Goal: Task Accomplishment & Management: Manage account settings

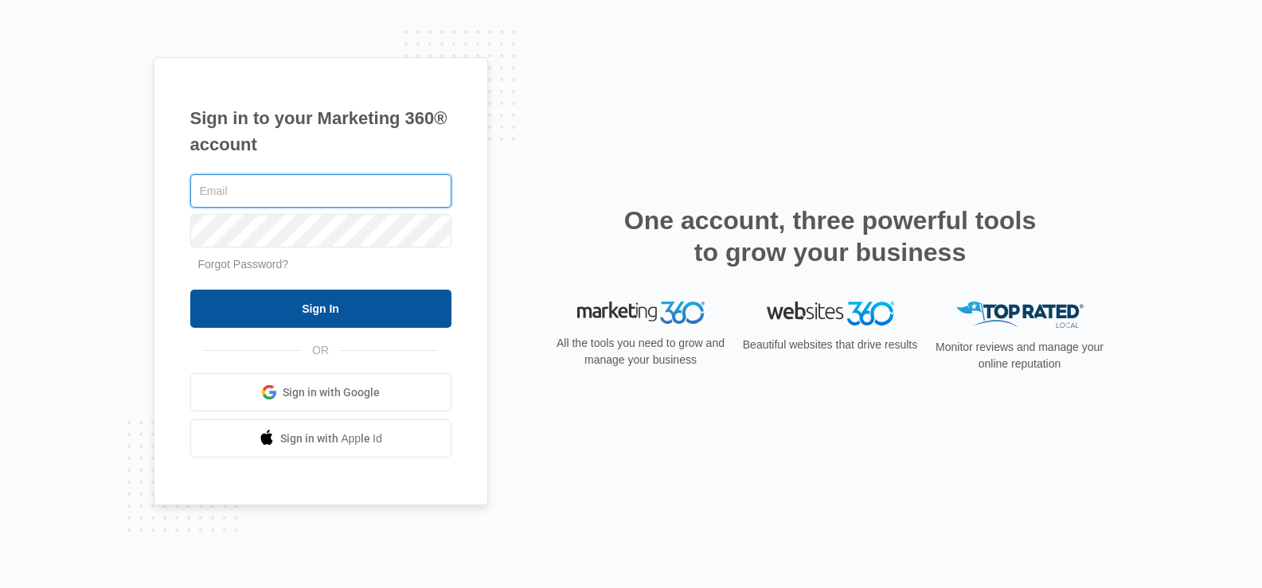
type input "joel.green@madwire.com"
click at [363, 322] on input "Sign In" at bounding box center [320, 309] width 261 height 38
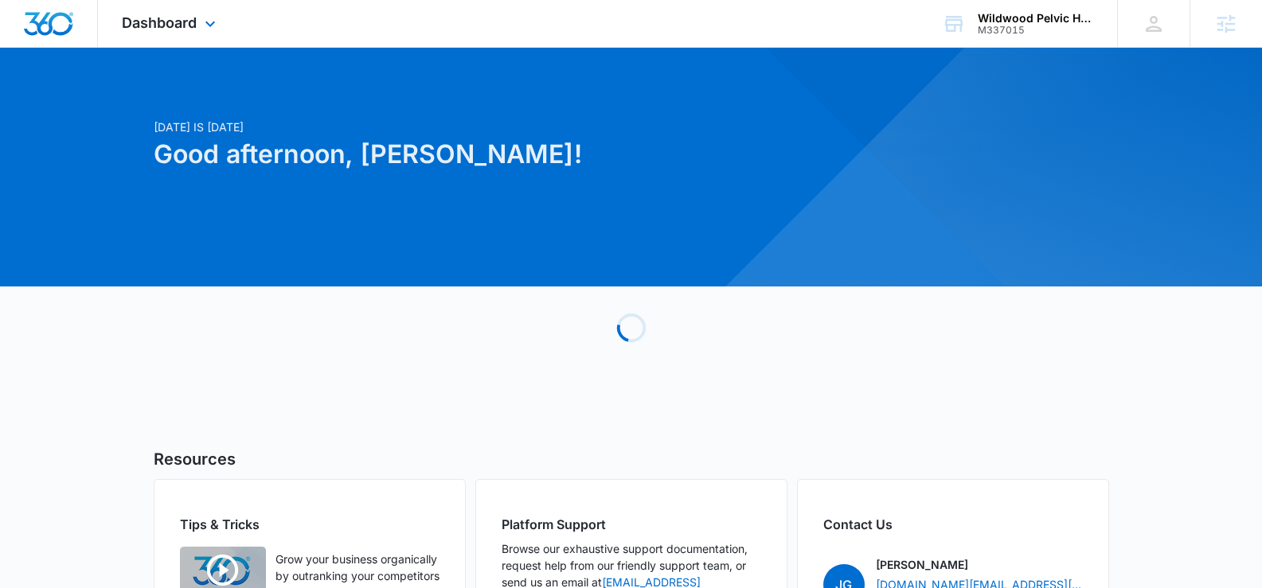
click at [193, 33] on div "Dashboard Apps Reputation Websites Forms CRM Email Social Shop Payments POS Con…" at bounding box center [171, 23] width 146 height 47
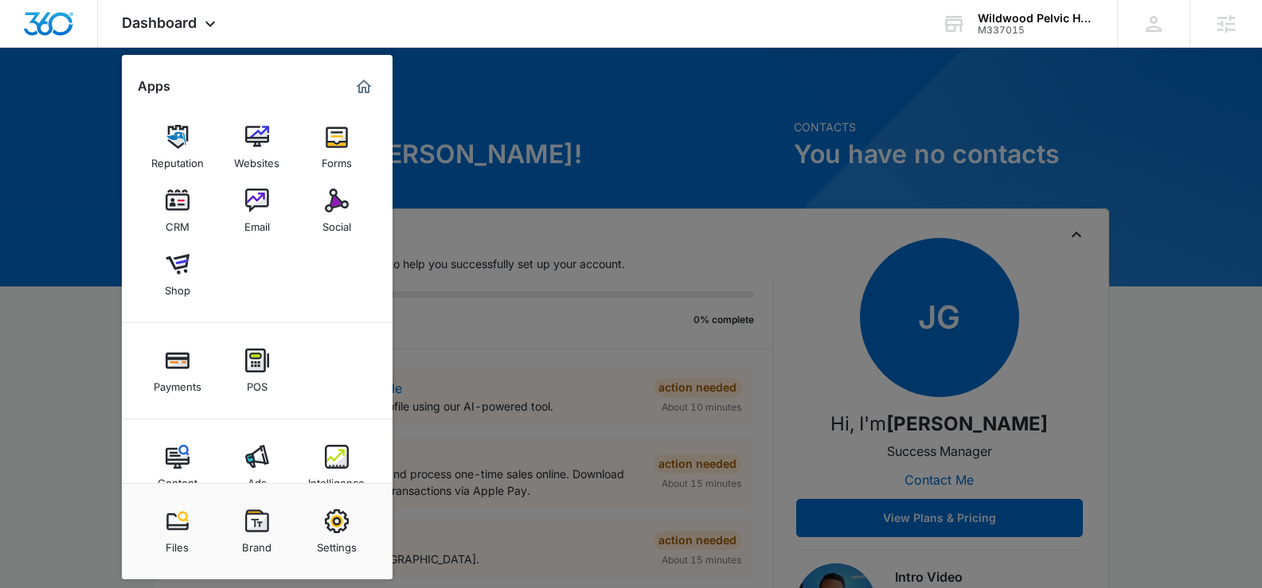
click at [334, 534] on div "Settings" at bounding box center [337, 543] width 40 height 21
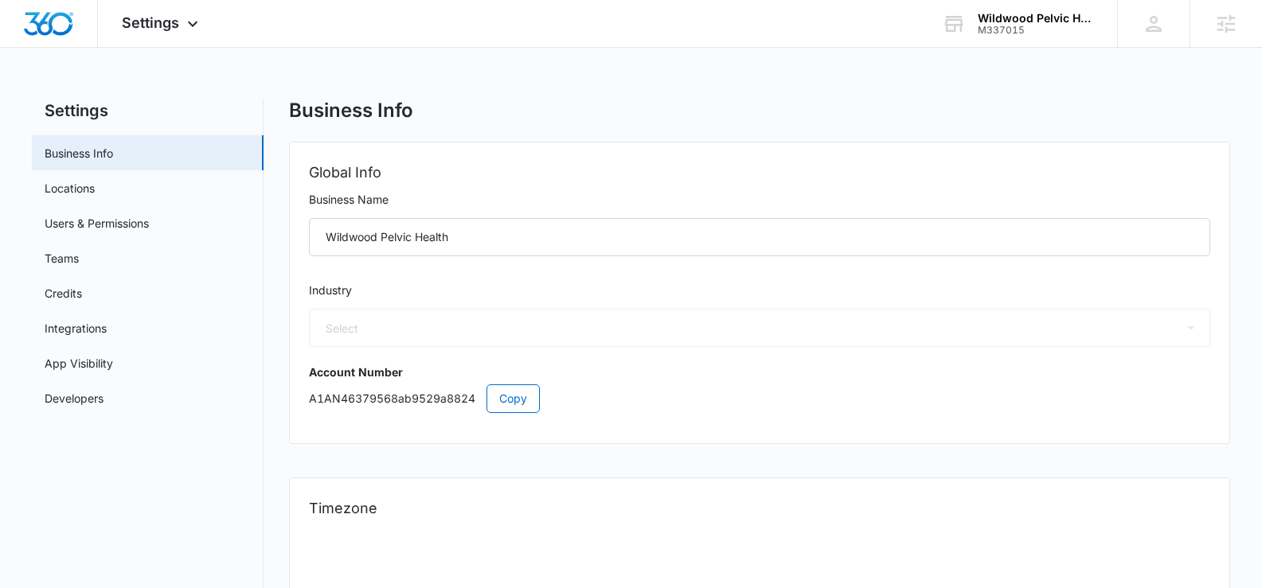
select select "13"
select select "US"
select select "America/Boise"
click at [96, 221] on link "Users & Permissions" at bounding box center [97, 223] width 104 height 17
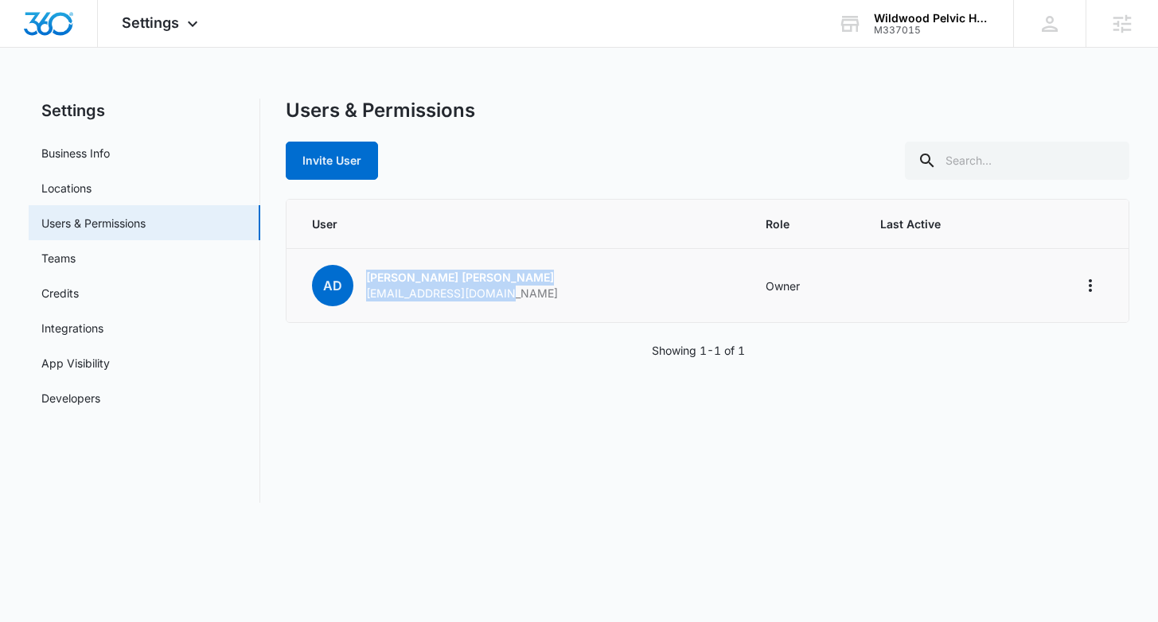
drag, startPoint x: 511, startPoint y: 300, endPoint x: 357, endPoint y: 298, distance: 154.4
click at [355, 297] on td "AD Amy Dunn amyaleasha@hotmail.com" at bounding box center [517, 286] width 460 height 74
click at [454, 353] on div "Showing 1-1 of 1" at bounding box center [707, 350] width 843 height 17
click at [1089, 287] on icon "Actions" at bounding box center [1090, 285] width 19 height 19
click at [868, 181] on div "Users & Permissions Invite User User Role Last Active AD Amy Dunn amyaleasha@ho…" at bounding box center [707, 301] width 843 height 404
